Goal: Find specific fact

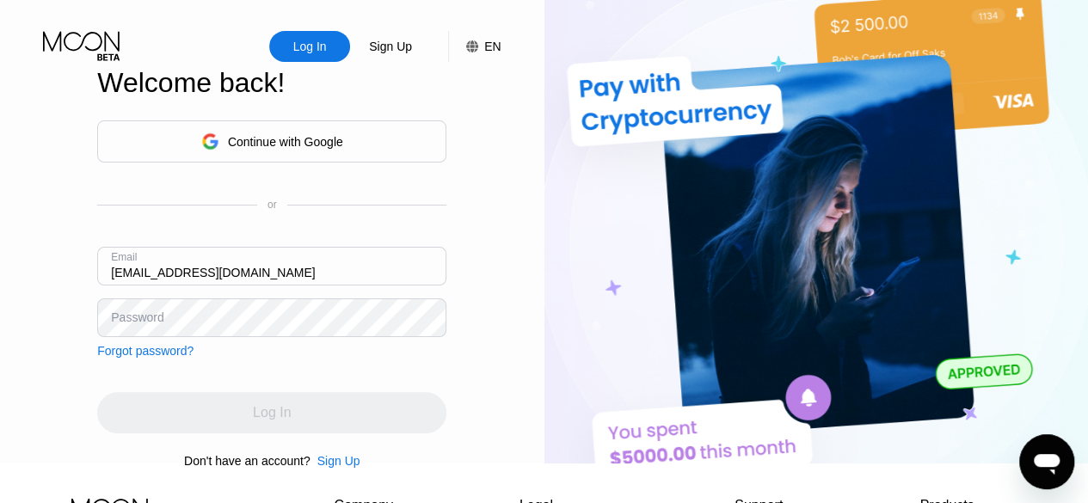
type input "[EMAIL_ADDRESS][DOMAIN_NAME]"
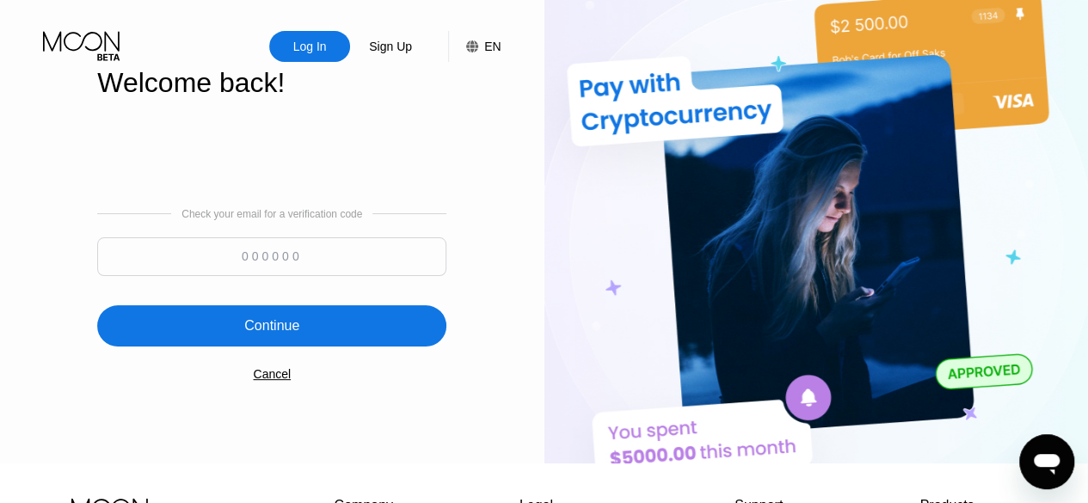
click at [271, 261] on input at bounding box center [271, 256] width 349 height 39
paste input "902558"
type input "902558"
click at [280, 334] on div "Continue" at bounding box center [271, 325] width 55 height 17
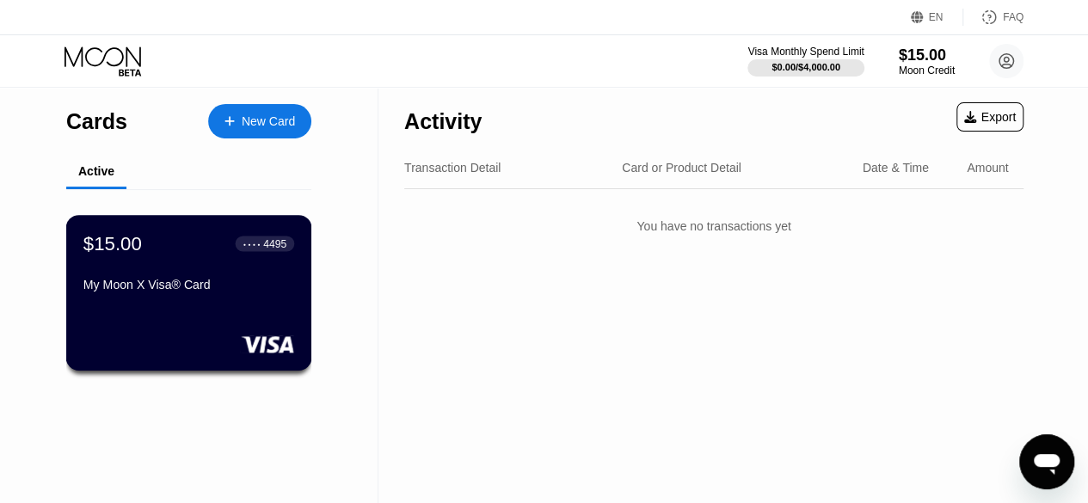
click at [268, 291] on div "My Moon X Visa® Card" at bounding box center [188, 285] width 211 height 14
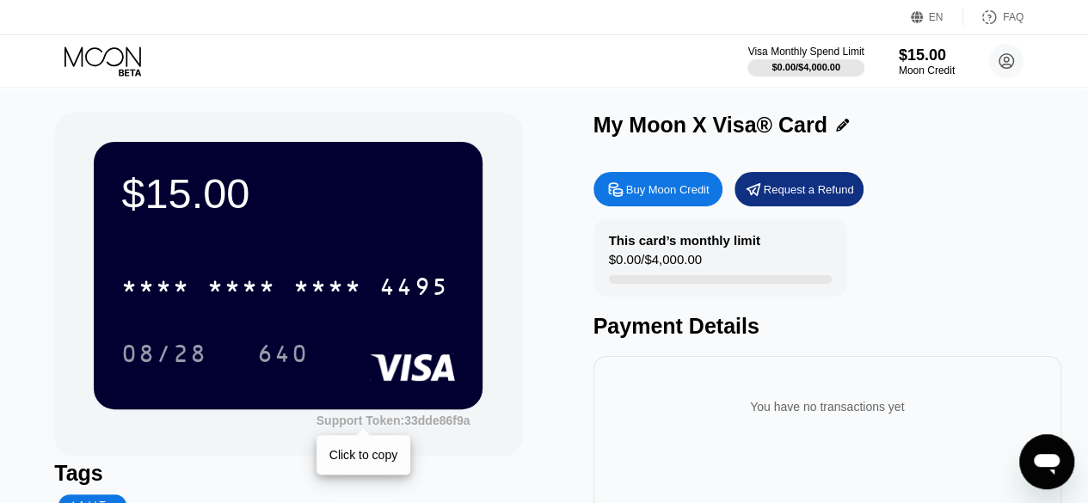
drag, startPoint x: 482, startPoint y: 420, endPoint x: 418, endPoint y: 423, distance: 64.6
click at [418, 423] on div "$15.00 * * * * * * * * * * * * 4495 08/28 640 Support Token: 33dde86f9a Click t…" at bounding box center [288, 285] width 468 height 344
click at [420, 424] on div "Support Token: 33dde86f9a" at bounding box center [393, 421] width 154 height 14
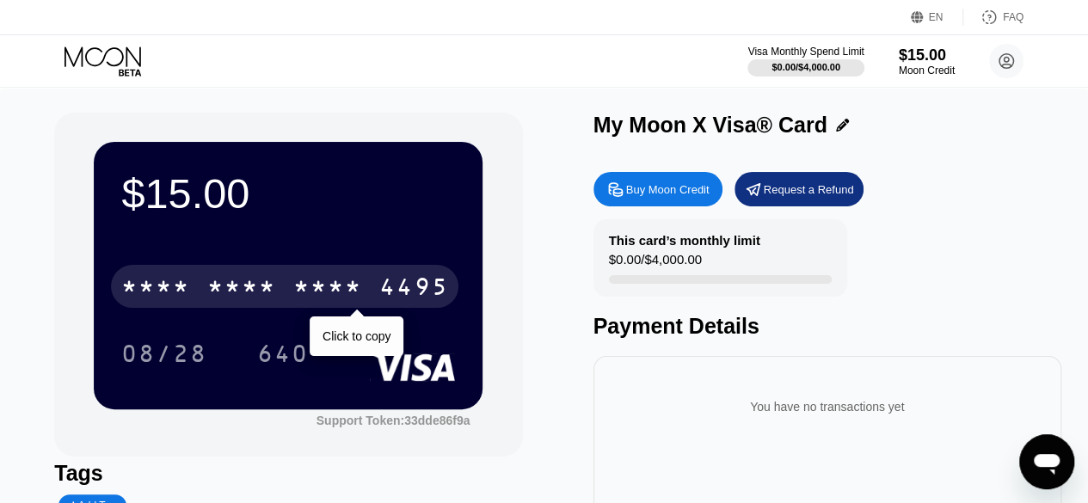
click at [311, 307] on div "* * * * * * * * * * * * 4495" at bounding box center [284, 286] width 347 height 43
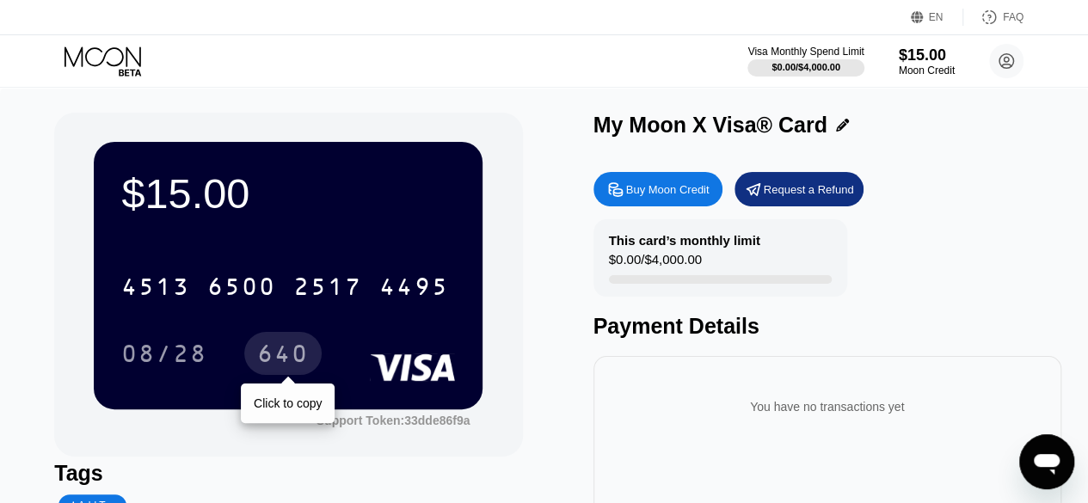
click at [284, 359] on div "640" at bounding box center [283, 356] width 52 height 28
